Goal: Task Accomplishment & Management: Manage account settings

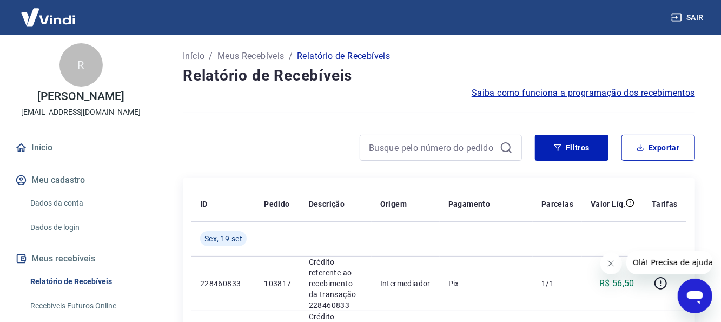
click at [594, 156] on button "Filtros" at bounding box center [572, 148] width 74 height 26
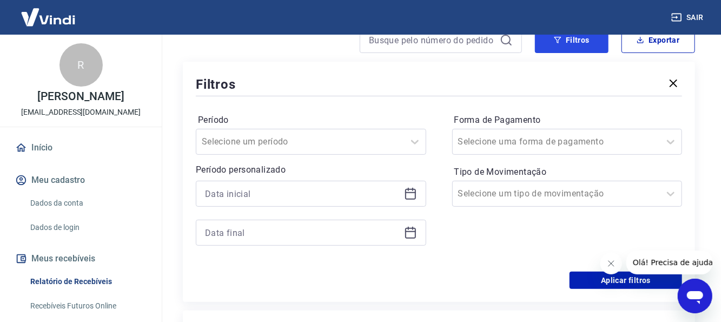
scroll to position [108, 0]
click at [418, 189] on div at bounding box center [311, 193] width 231 height 26
click at [412, 189] on icon at bounding box center [412, 188] width 1 height 3
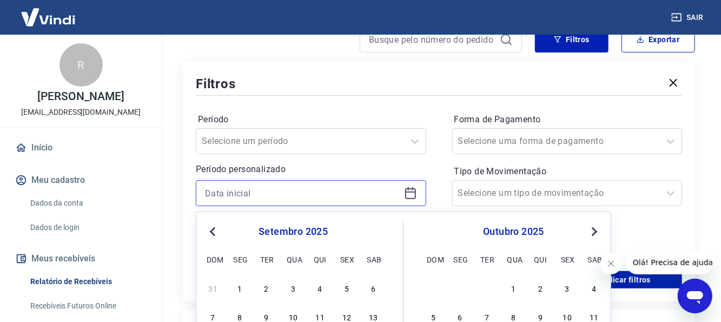
scroll to position [216, 0]
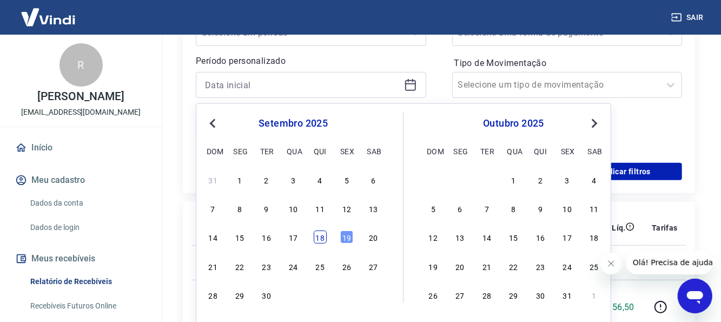
click at [319, 241] on div "18" at bounding box center [320, 237] width 13 height 13
type input "[DATE]"
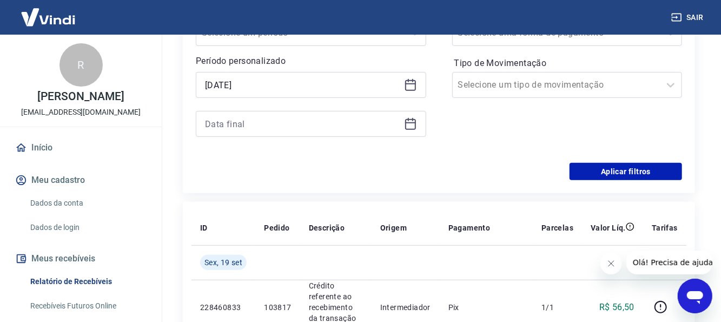
click at [416, 119] on icon at bounding box center [410, 123] width 13 height 13
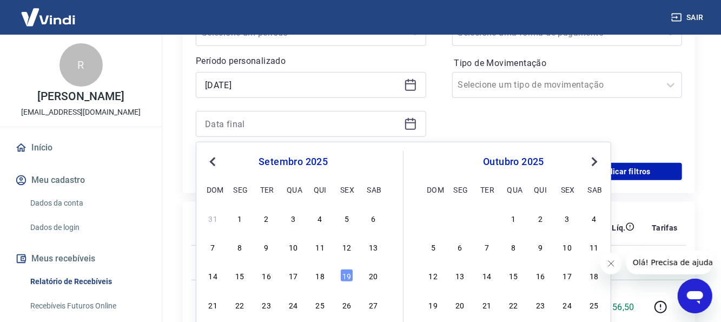
click at [340, 275] on div "14 15 16 17 18 19 20" at bounding box center [293, 276] width 176 height 16
click at [344, 275] on div "19" at bounding box center [346, 275] width 13 height 13
type input "[DATE]"
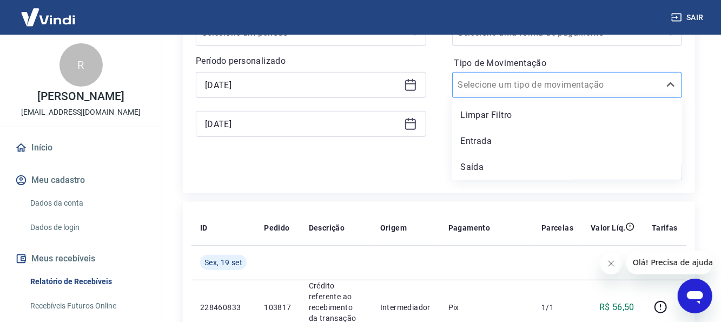
click at [496, 94] on div "Selecione um tipo de movimentação" at bounding box center [557, 84] width 208 height 19
click at [481, 148] on div "Entrada" at bounding box center [567, 141] width 231 height 22
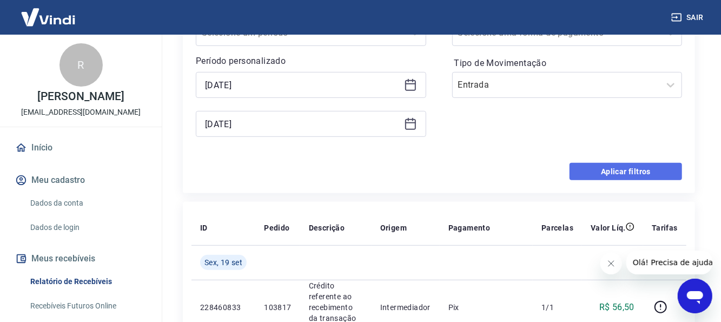
click at [575, 167] on button "Aplicar filtros" at bounding box center [626, 171] width 113 height 17
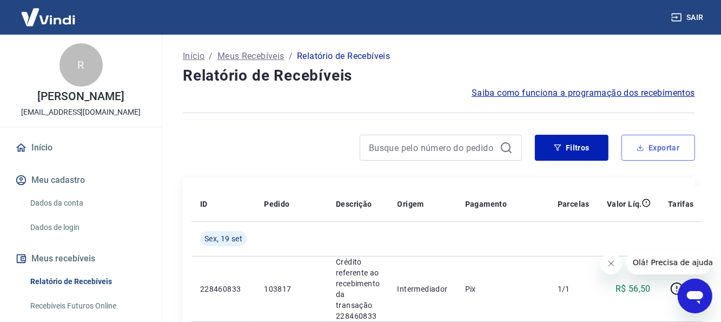
click at [670, 147] on button "Exportar" at bounding box center [659, 148] width 74 height 26
type input "[DATE]"
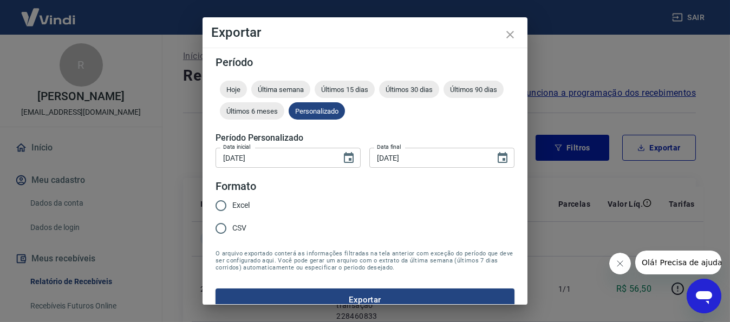
click at [235, 205] on span "Excel" at bounding box center [240, 205] width 17 height 11
click at [232, 205] on input "Excel" at bounding box center [220, 205] width 23 height 23
radio input "true"
click at [364, 294] on button "Exportar" at bounding box center [364, 299] width 299 height 23
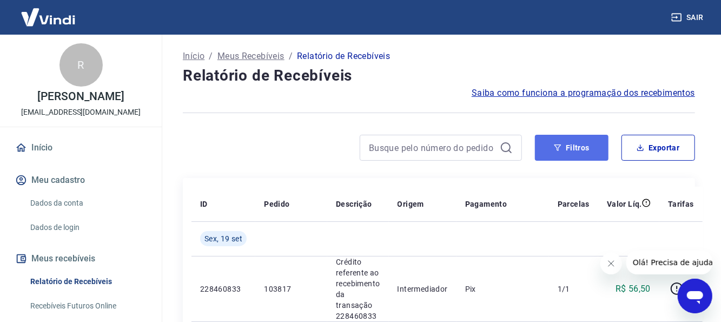
click at [563, 156] on button "Filtros" at bounding box center [572, 148] width 74 height 26
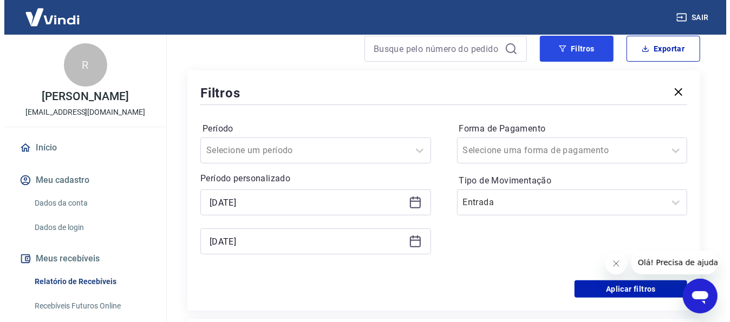
scroll to position [108, 0]
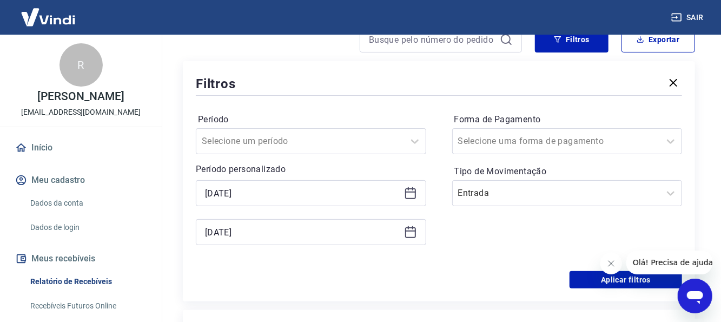
click at [655, 53] on div "Filtros Exportar Filtros Período Selecione um período Período personalizado [DA…" at bounding box center [439, 164] width 513 height 275
click at [654, 44] on button "Exportar" at bounding box center [659, 40] width 74 height 26
